Goal: Use online tool/utility: Utilize a website feature to perform a specific function

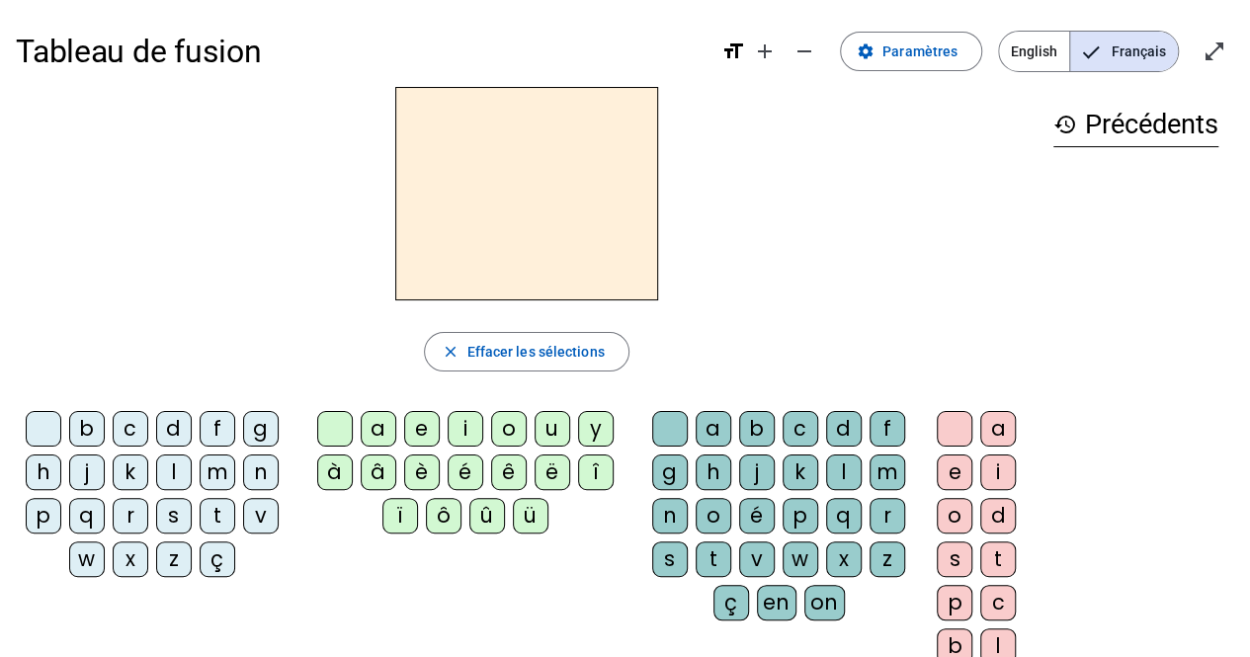
click at [213, 474] on div "m" at bounding box center [218, 472] width 36 height 36
click at [216, 474] on div "m" at bounding box center [218, 472] width 36 height 36
click at [377, 435] on div "a" at bounding box center [379, 429] width 36 height 36
click at [214, 523] on div "t" at bounding box center [218, 516] width 36 height 36
click at [160, 480] on div "l" at bounding box center [174, 472] width 36 height 36
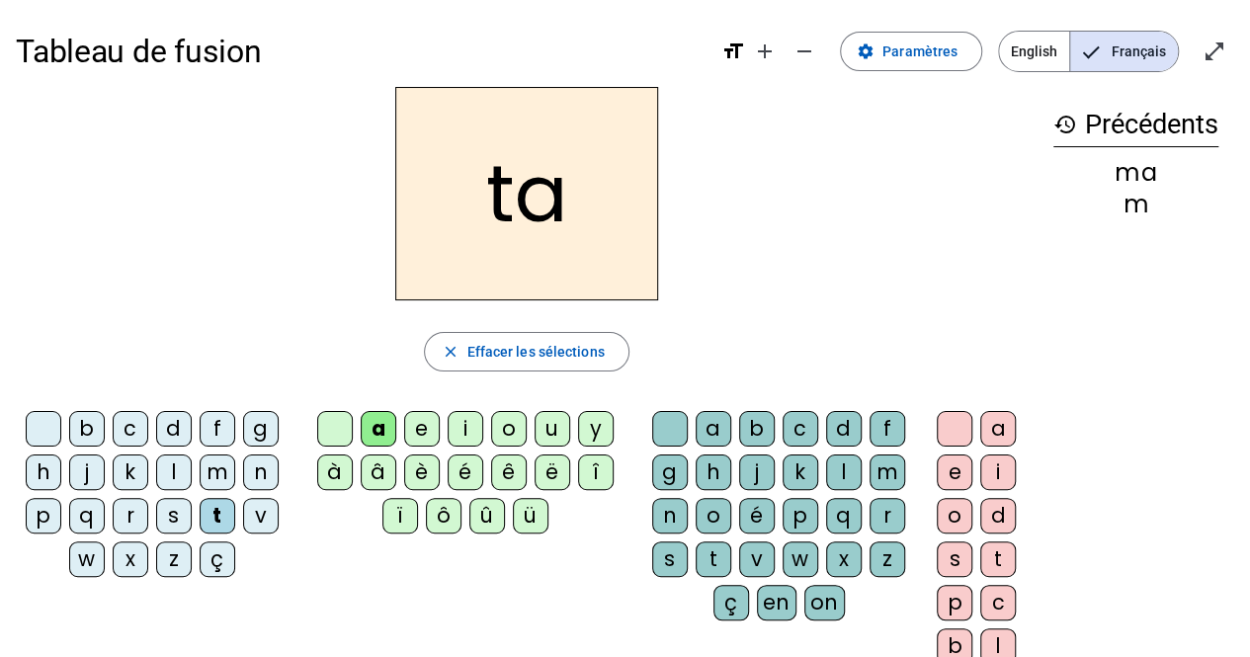
click at [158, 479] on div "l" at bounding box center [174, 472] width 36 height 36
click at [170, 524] on div "s" at bounding box center [174, 516] width 36 height 36
click at [171, 521] on div "s" at bounding box center [174, 516] width 36 height 36
click at [172, 520] on div "s" at bounding box center [174, 516] width 36 height 36
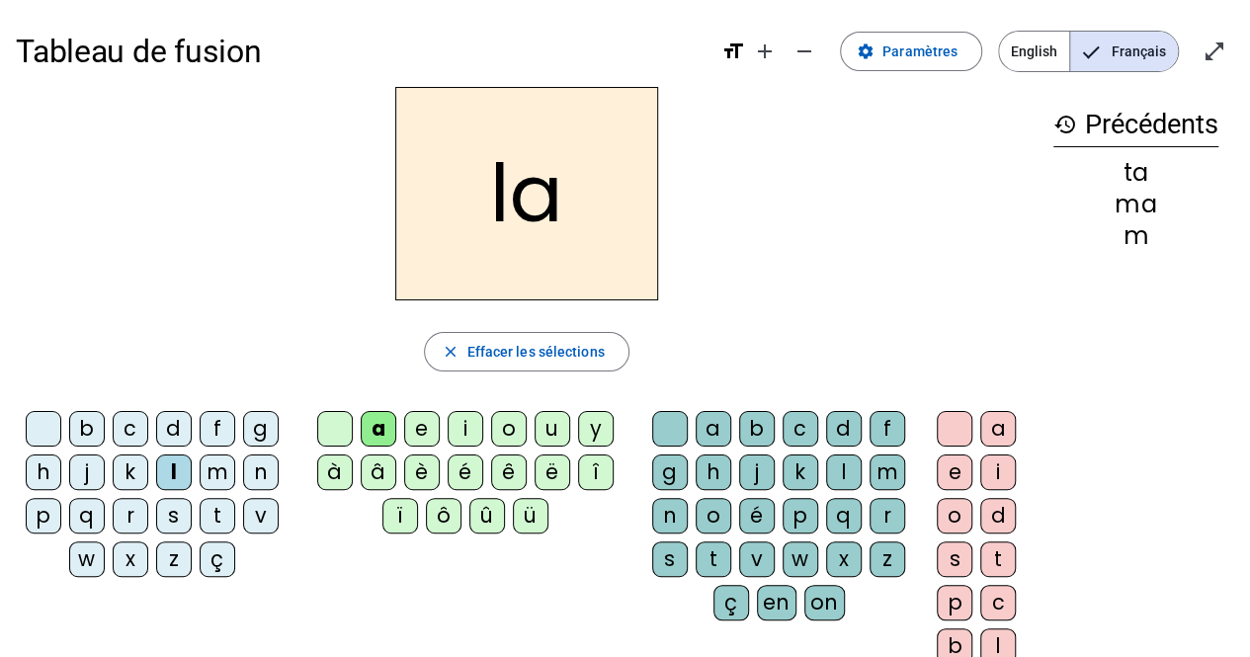
click at [172, 520] on div "s" at bounding box center [174, 516] width 36 height 36
click at [174, 518] on div "s" at bounding box center [174, 516] width 36 height 36
click at [172, 518] on div "s" at bounding box center [174, 516] width 36 height 36
click at [841, 480] on div "l" at bounding box center [844, 472] width 36 height 36
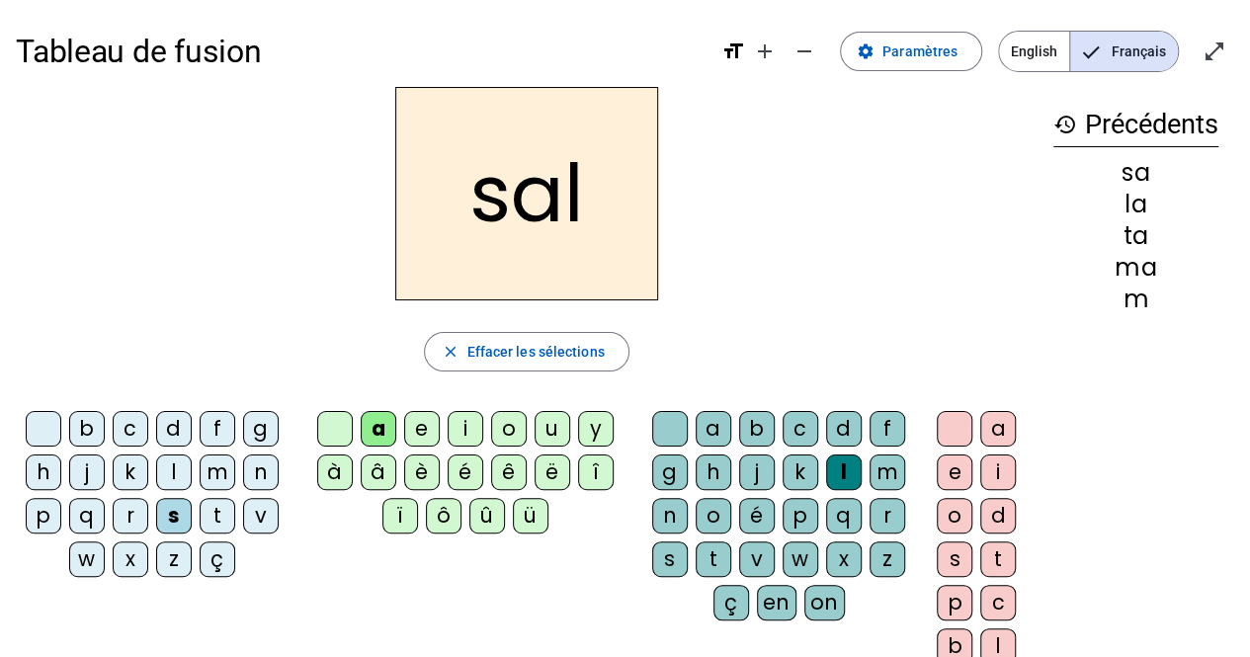
click at [130, 411] on div "c" at bounding box center [131, 429] width 36 height 36
click at [94, 419] on div "b" at bounding box center [87, 429] width 36 height 36
click at [100, 417] on div "b" at bounding box center [87, 429] width 36 height 36
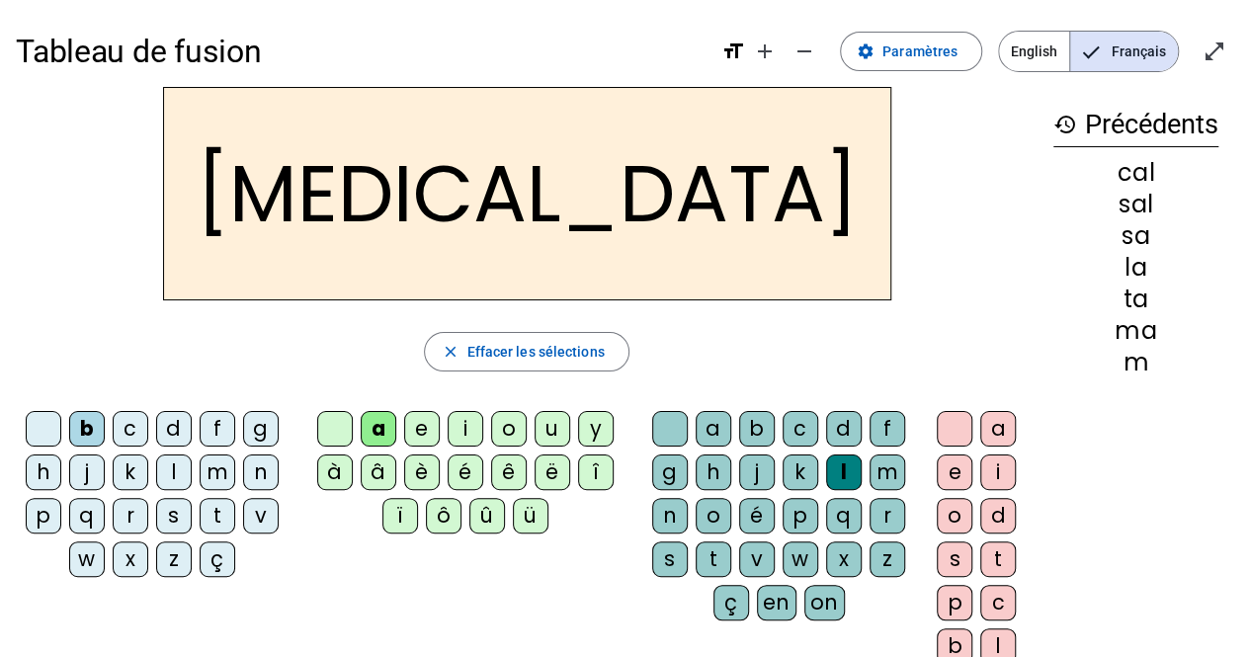
click at [100, 417] on div "b" at bounding box center [87, 429] width 36 height 36
click at [98, 419] on div "b" at bounding box center [87, 429] width 36 height 36
click at [201, 475] on div "m" at bounding box center [218, 472] width 36 height 36
click at [208, 464] on div "m" at bounding box center [218, 472] width 36 height 36
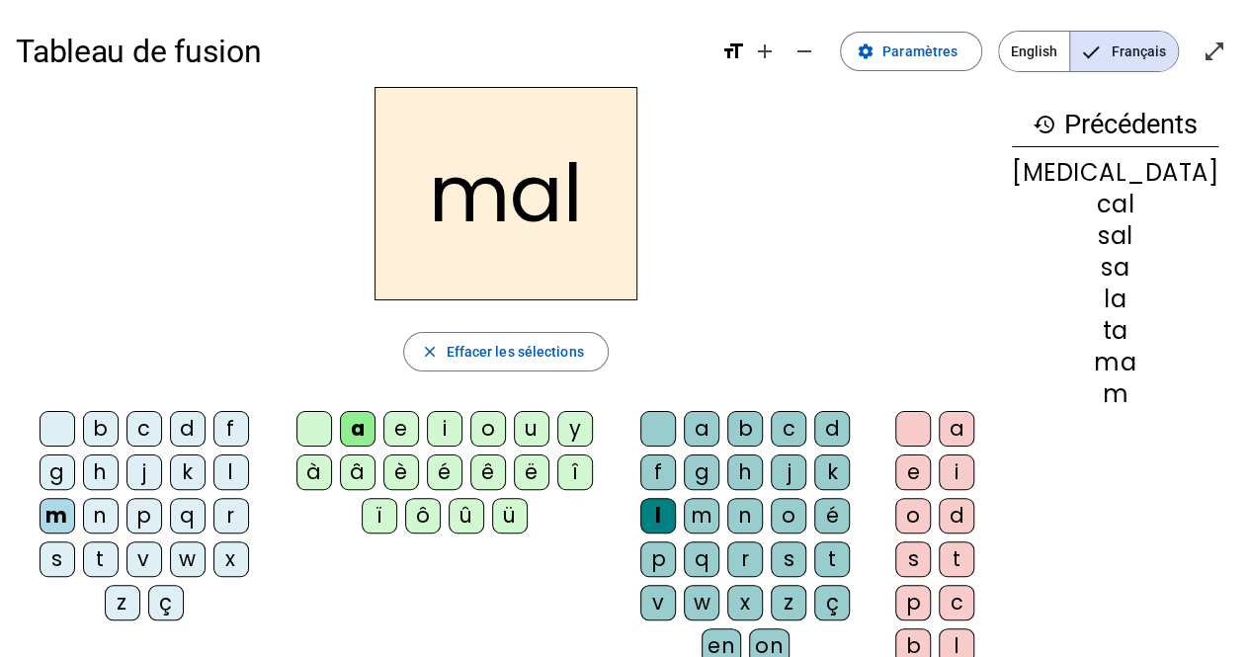
click at [455, 433] on div "i" at bounding box center [445, 429] width 36 height 36
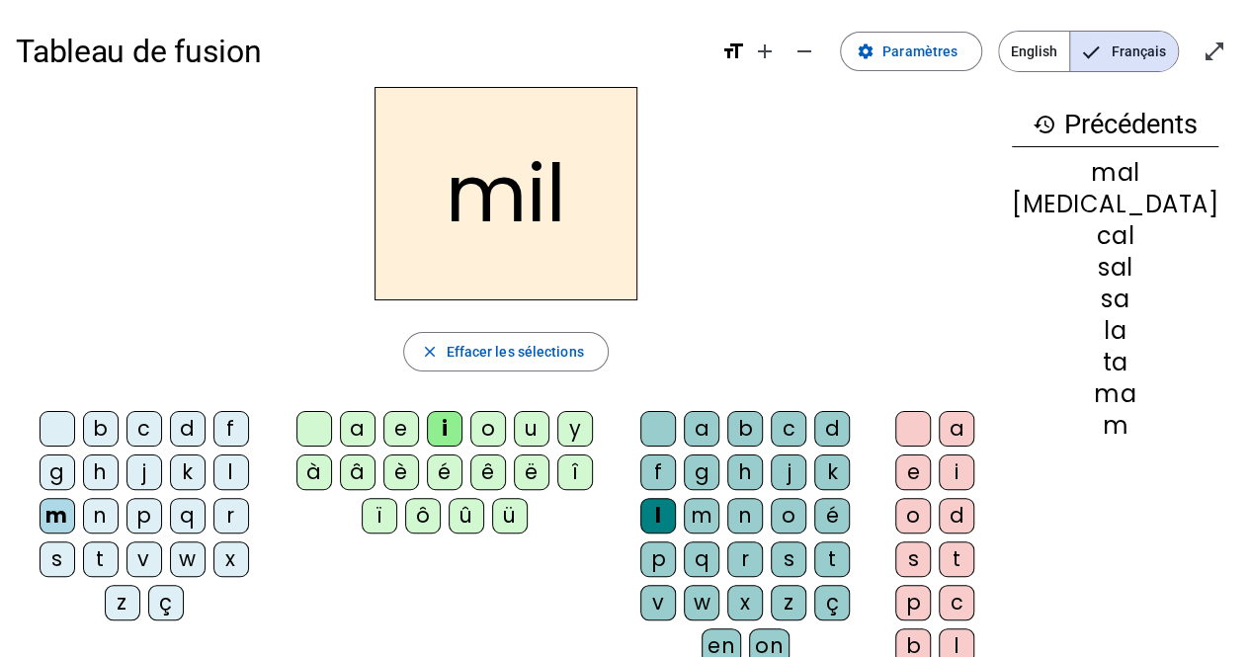
click at [75, 541] on div "s" at bounding box center [58, 559] width 36 height 36
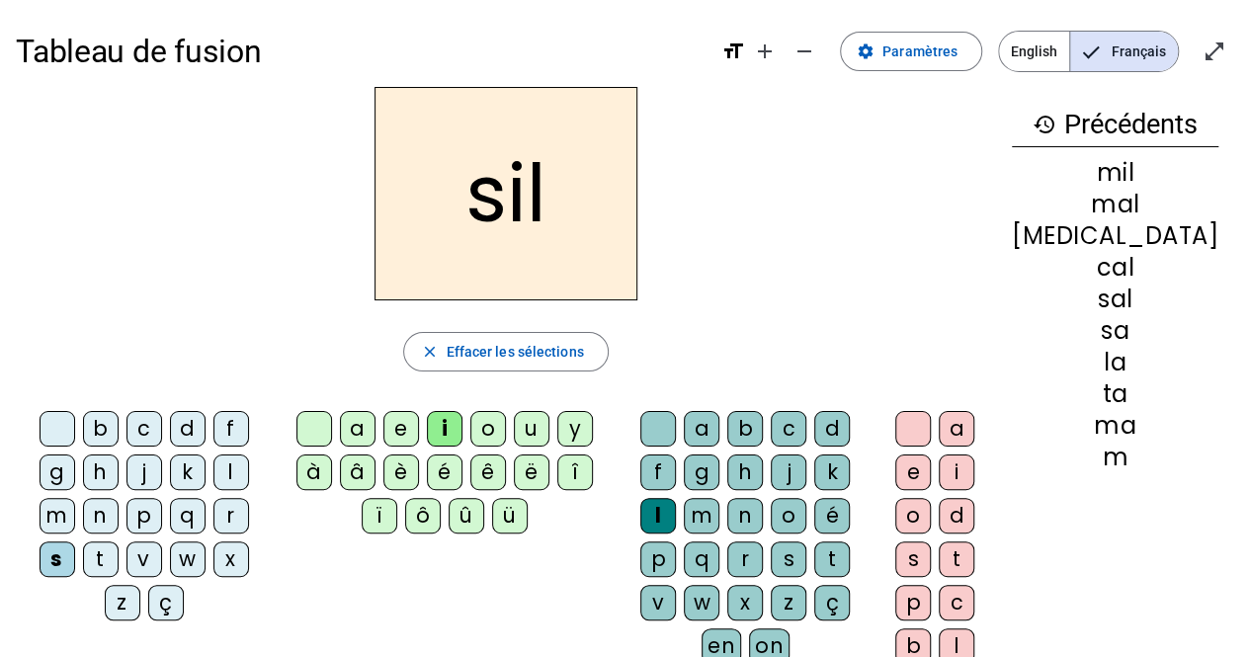
click at [75, 541] on div "s" at bounding box center [58, 559] width 36 height 36
click at [83, 429] on div "b" at bounding box center [101, 429] width 36 height 36
click at [83, 428] on div "b" at bounding box center [101, 429] width 36 height 36
click at [83, 427] on div "b" at bounding box center [101, 429] width 36 height 36
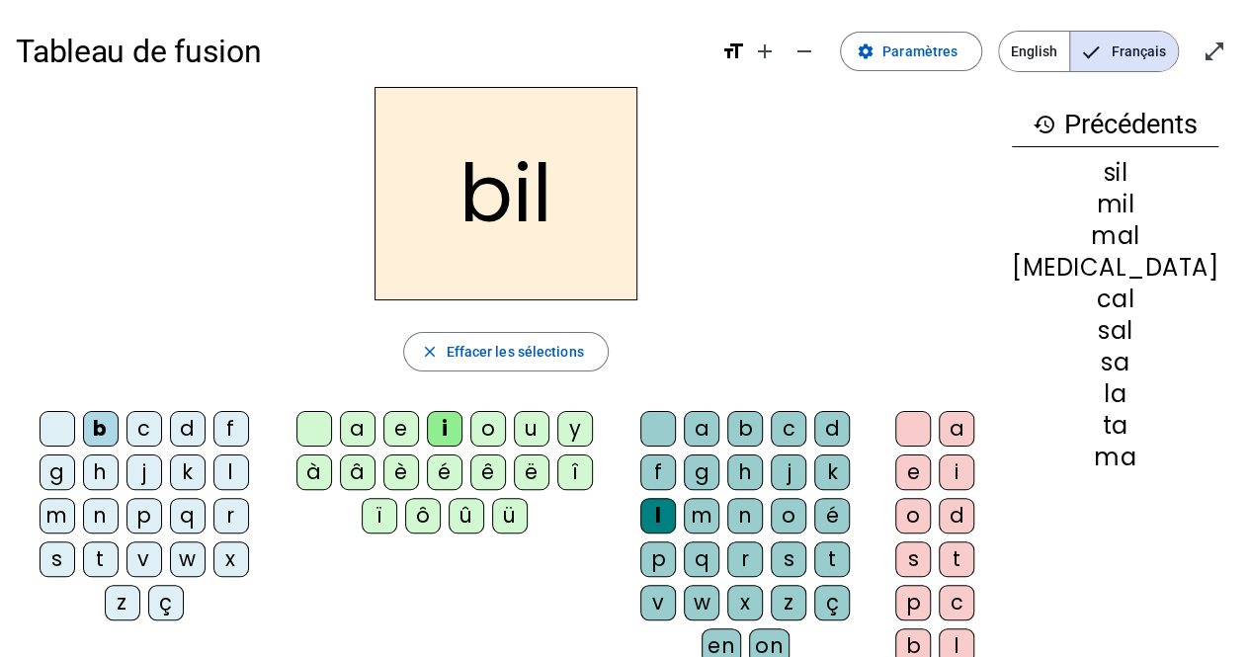
click at [371, 439] on div "a" at bounding box center [358, 429] width 36 height 36
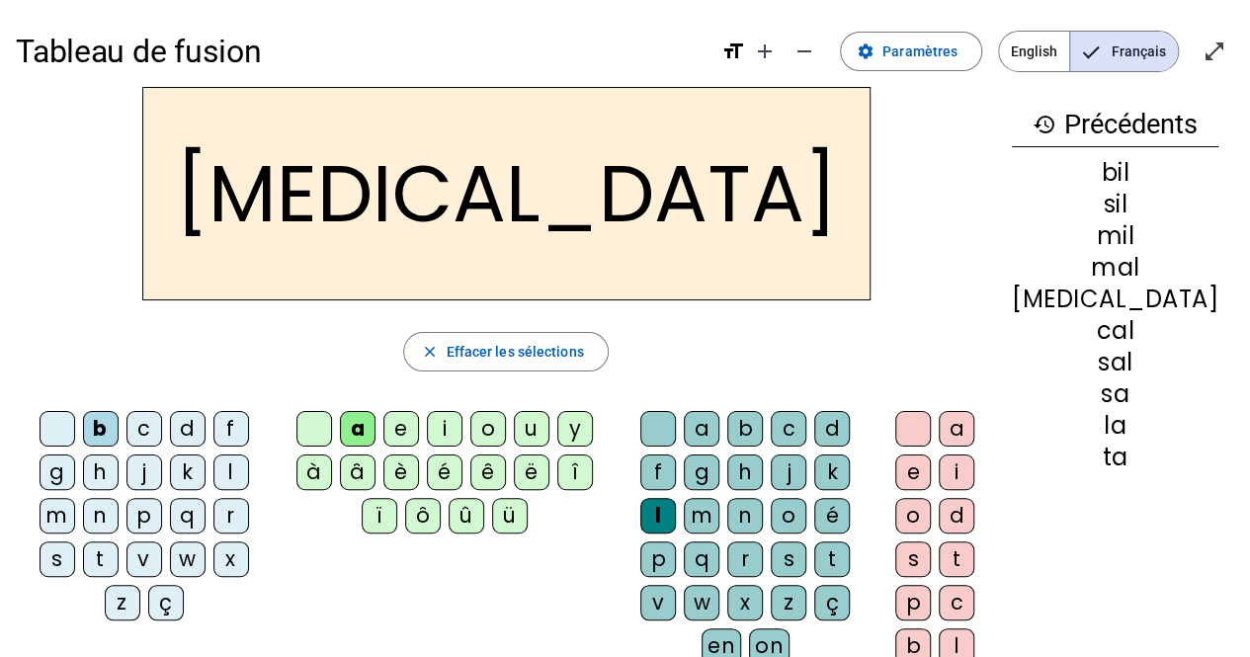
click at [213, 480] on div "l" at bounding box center [231, 472] width 36 height 36
click at [213, 478] on div "l" at bounding box center [231, 472] width 36 height 36
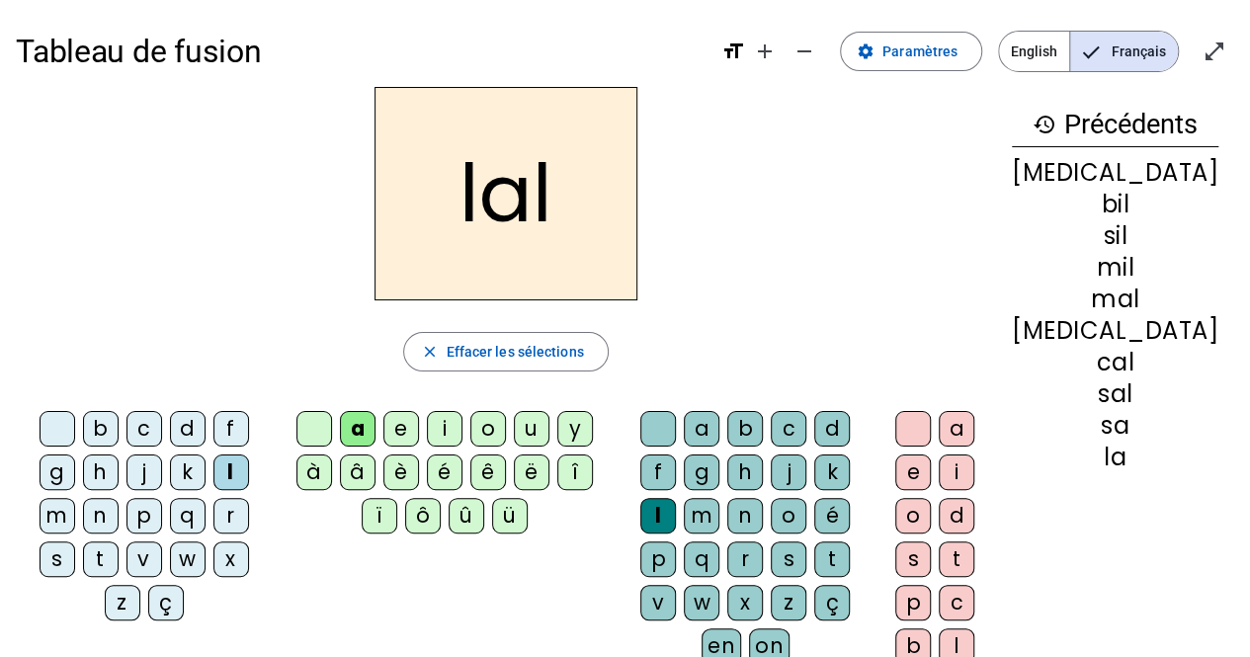
click at [75, 498] on div "m" at bounding box center [58, 516] width 36 height 36
